Goal: Task Accomplishment & Management: Use online tool/utility

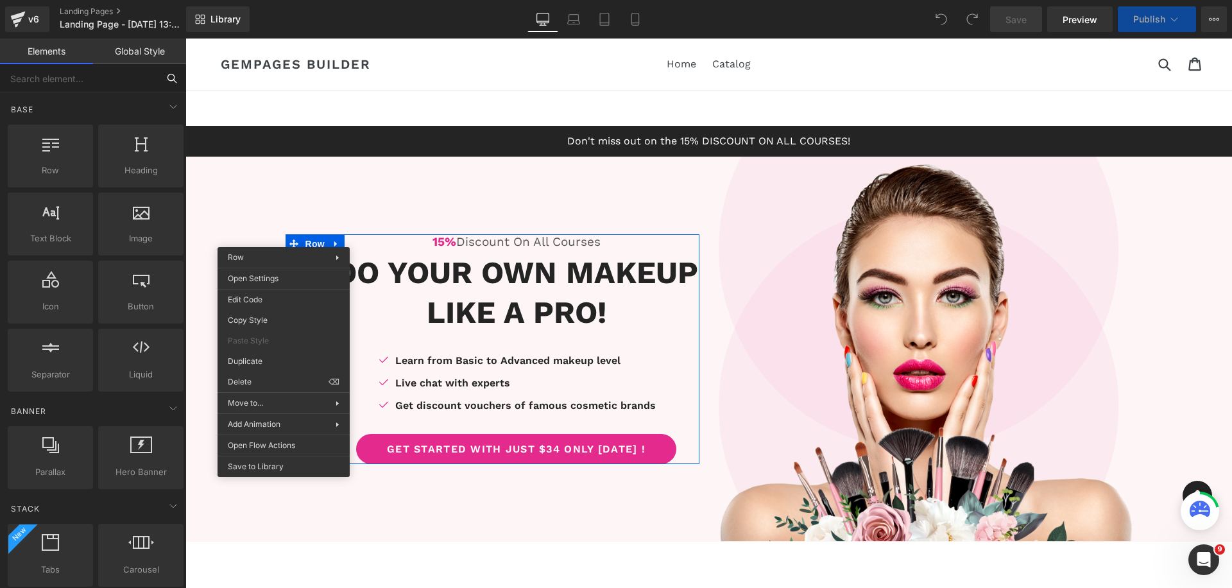
click at [78, 67] on input "text" at bounding box center [79, 78] width 158 height 28
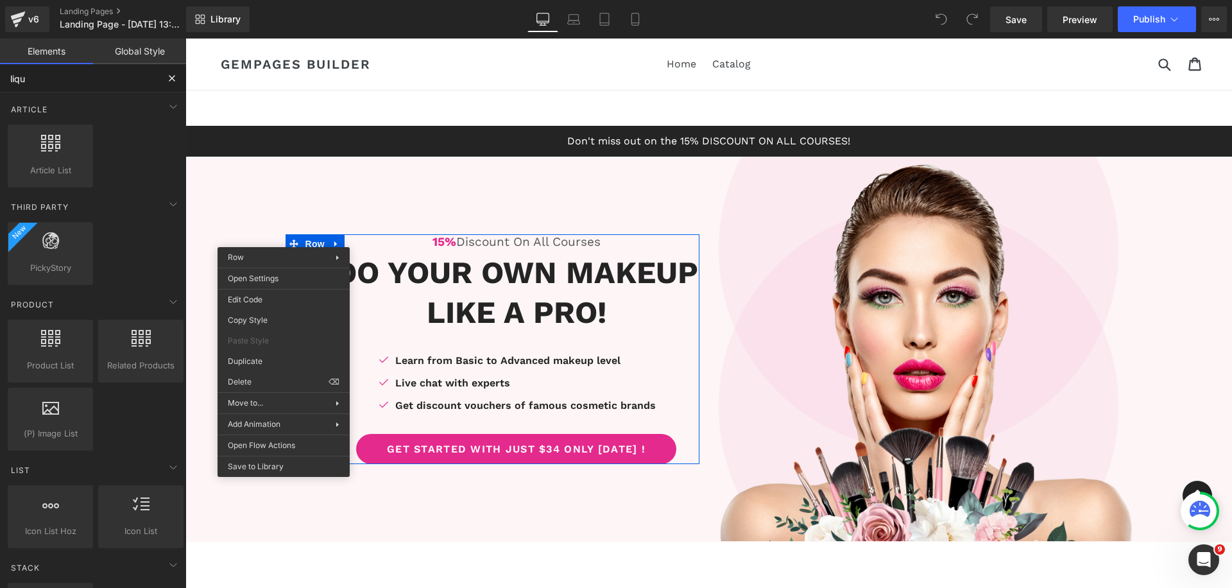
type input "liqui"
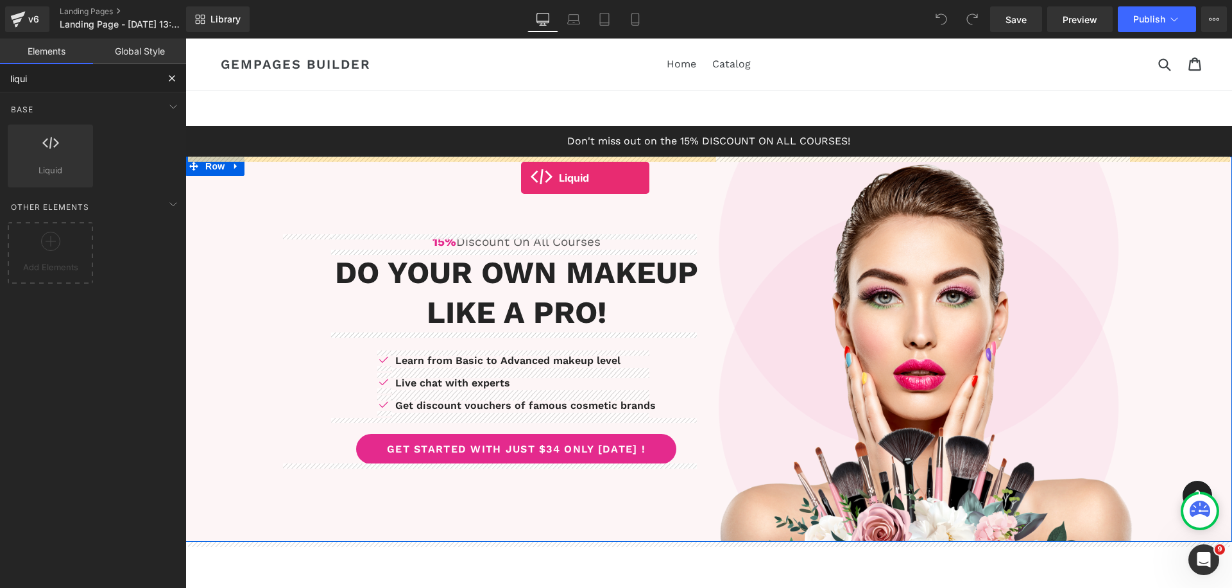
drag, startPoint x: 240, startPoint y: 189, endPoint x: 521, endPoint y: 178, distance: 281.2
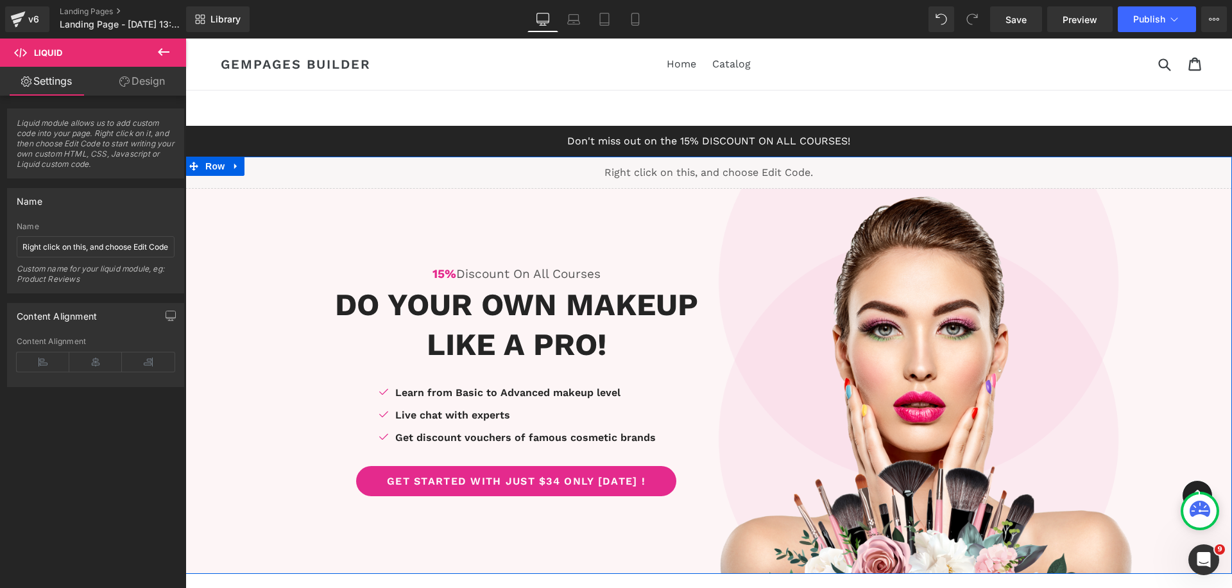
click at [722, 169] on div "Liquid" at bounding box center [708, 173] width 1046 height 32
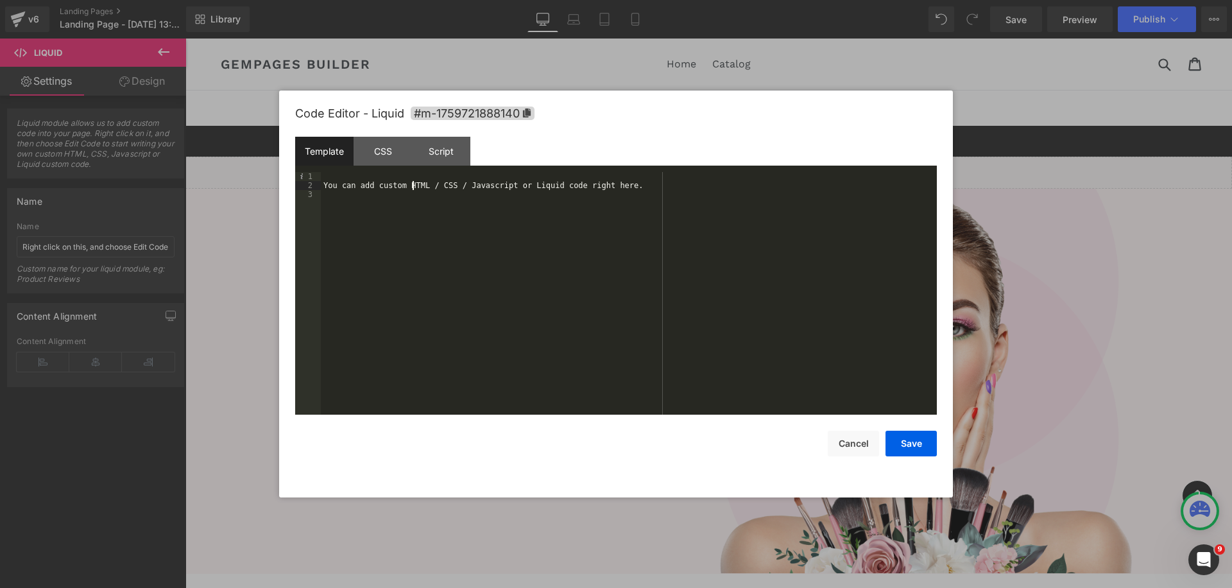
click at [413, 184] on div "You can add custom HTML / CSS / Javascript or Liquid code right here." at bounding box center [629, 302] width 616 height 260
click at [382, 153] on div "CSS" at bounding box center [382, 151] width 58 height 29
click at [385, 195] on div "#m-1759721888140 { }" at bounding box center [629, 302] width 616 height 260
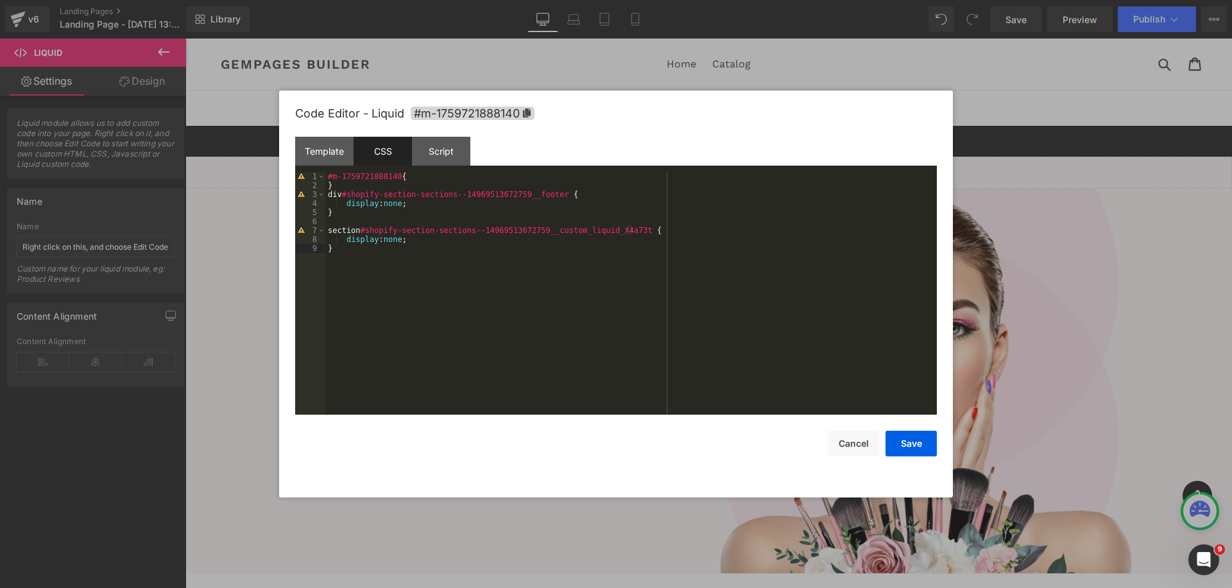
click at [429, 274] on div "#m-1759721888140 { } div #shopify-section-sections--14969513672759__footer { di…" at bounding box center [630, 302] width 611 height 260
click at [845, 447] on button "Cancel" at bounding box center [853, 443] width 51 height 26
